Goal: Task Accomplishment & Management: Use online tool/utility

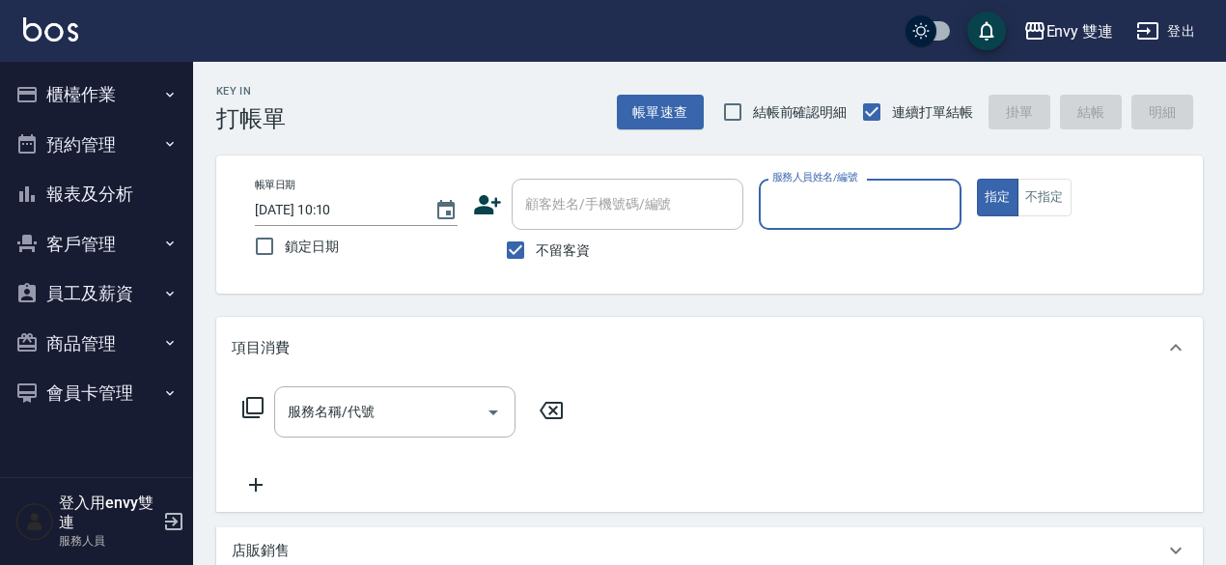
click at [60, 87] on button "櫃檯作業" at bounding box center [97, 94] width 178 height 50
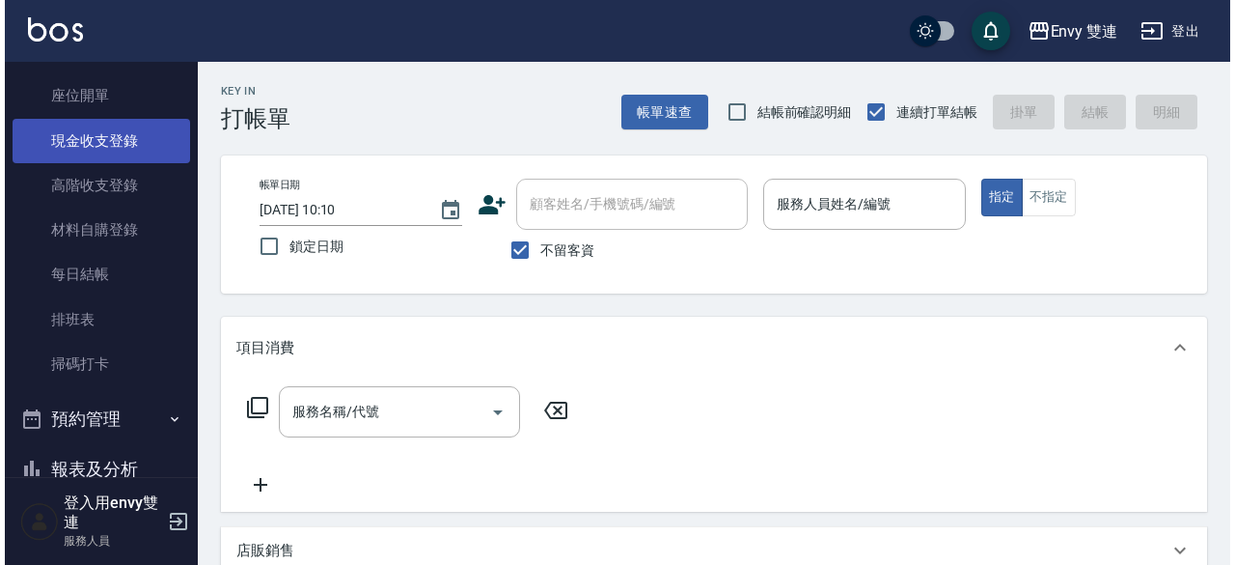
scroll to position [186, 0]
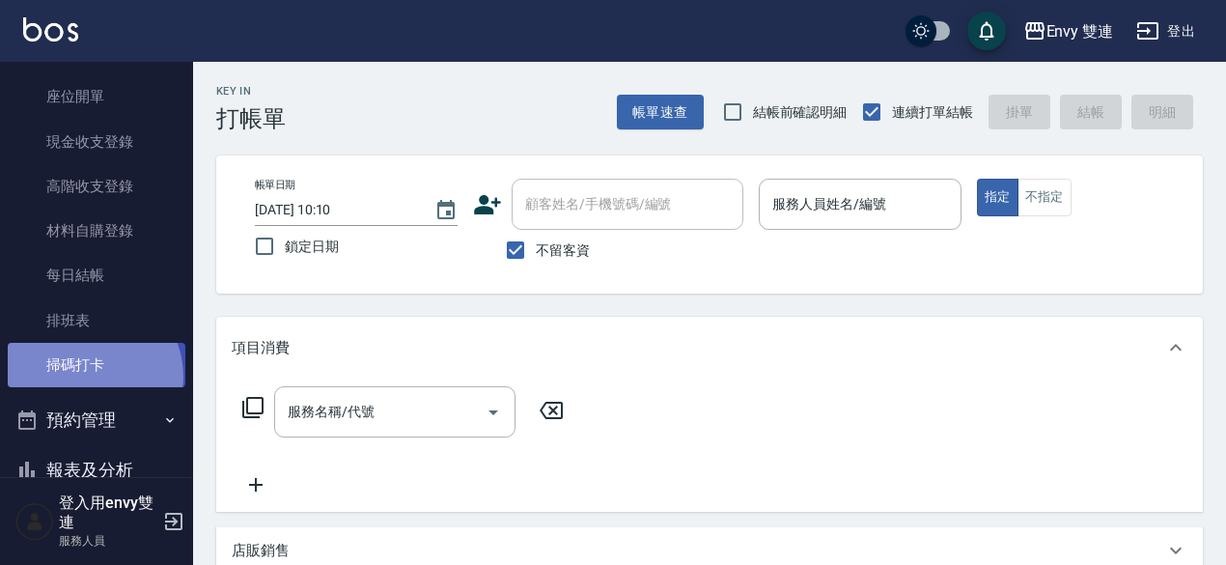
click at [88, 375] on link "掃碼打卡" at bounding box center [97, 365] width 178 height 44
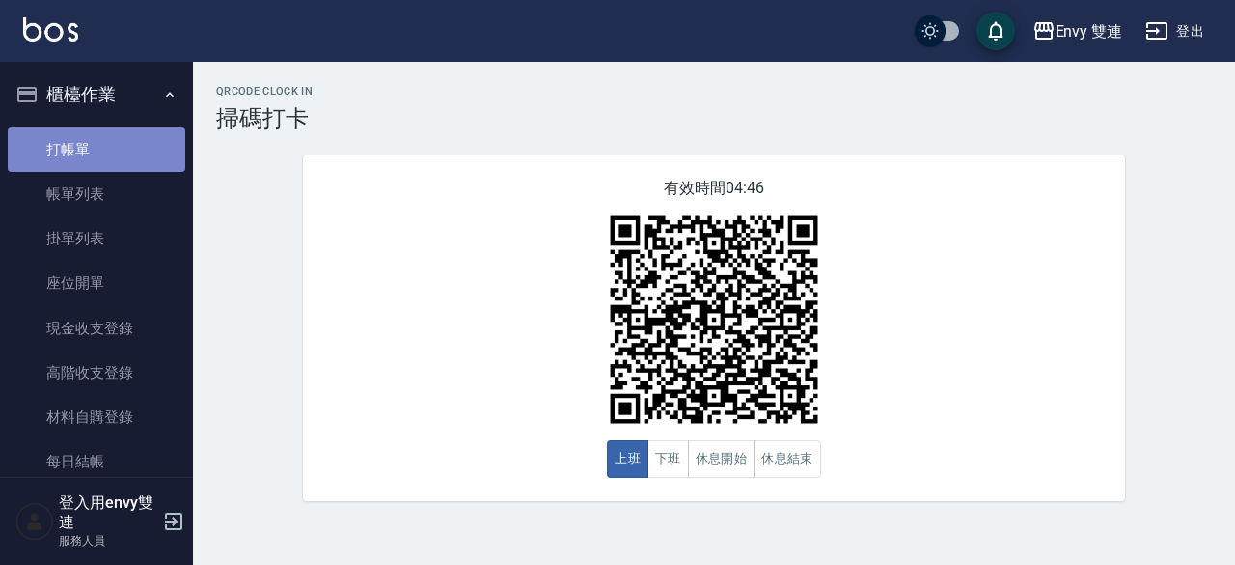
click at [100, 162] on link "打帳單" at bounding box center [97, 149] width 178 height 44
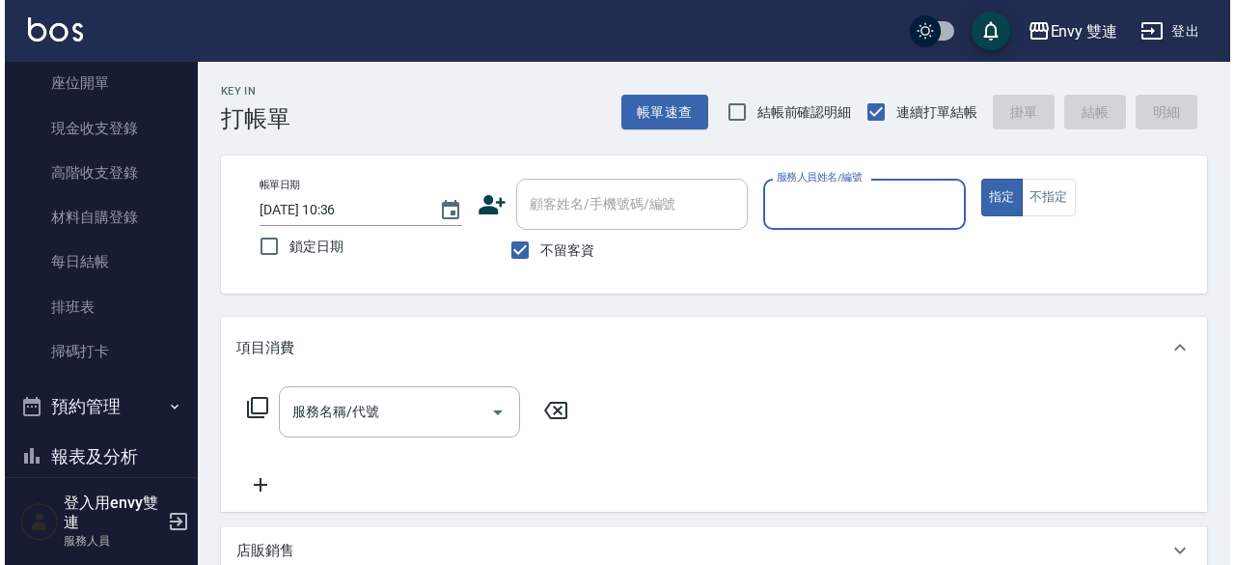
scroll to position [201, 0]
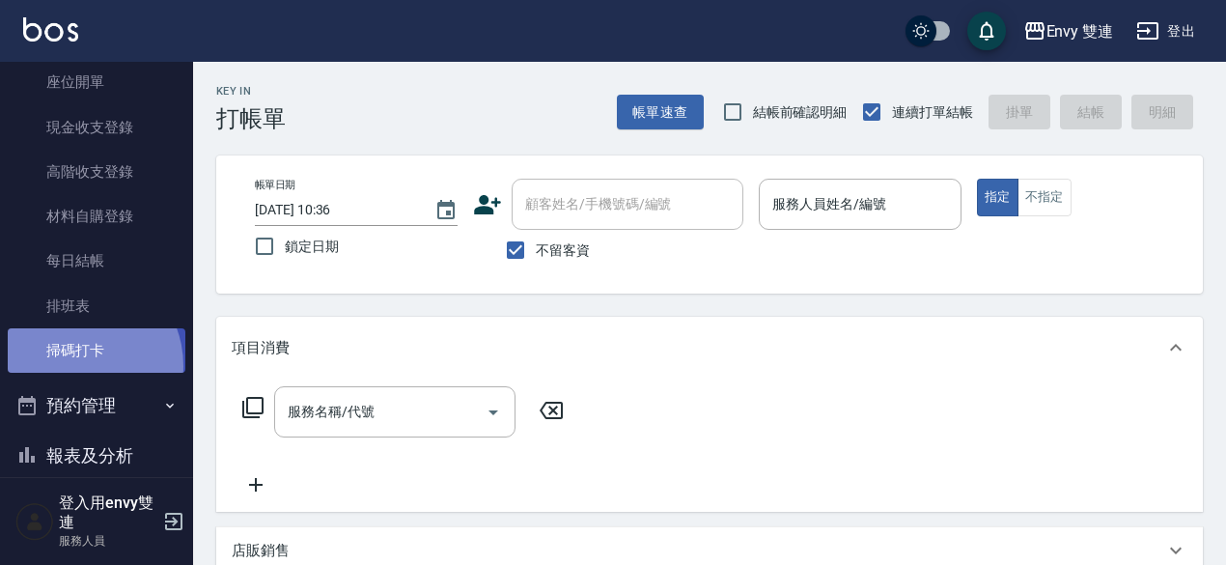
click at [72, 366] on link "掃碼打卡" at bounding box center [97, 350] width 178 height 44
